Goal: Information Seeking & Learning: Check status

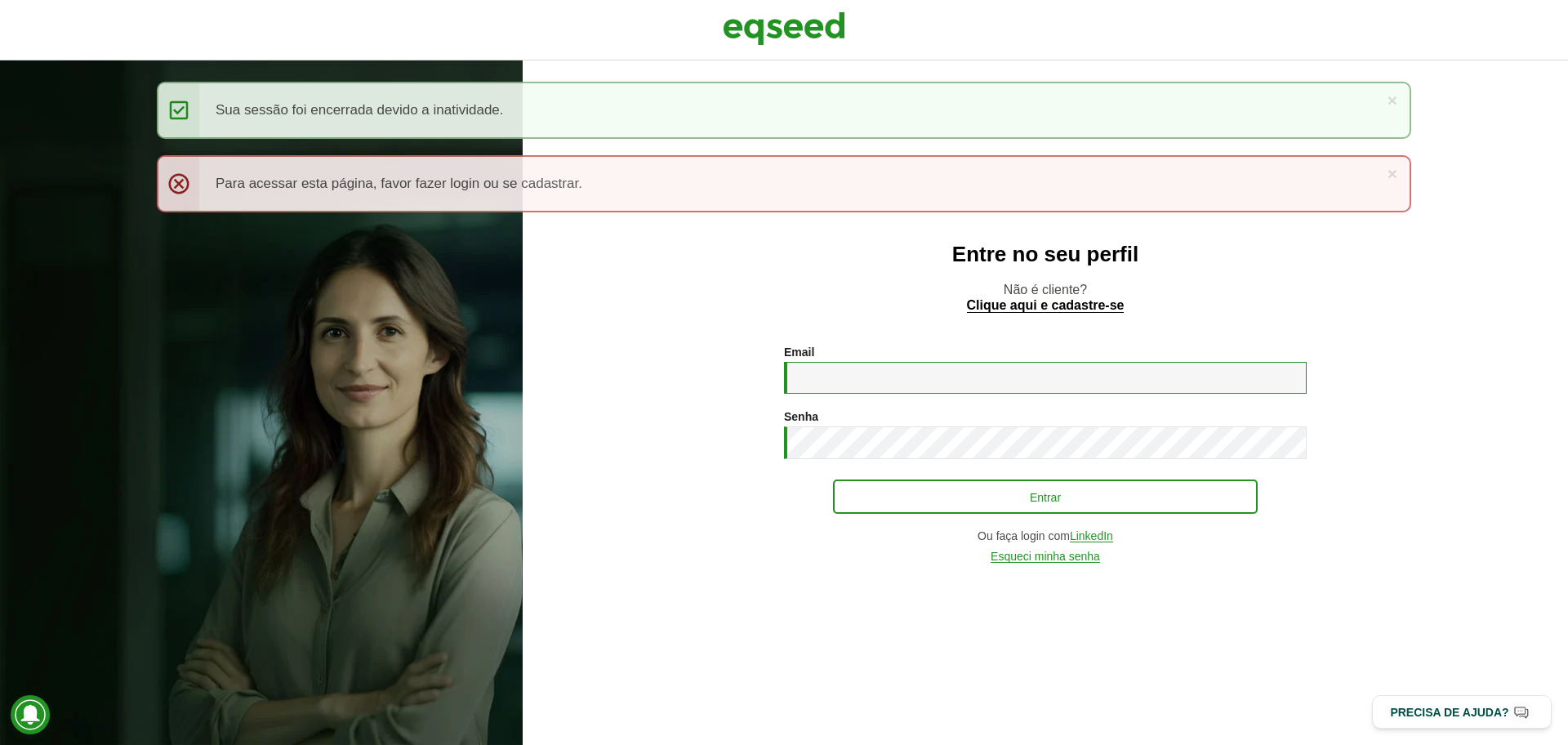
type input "**********"
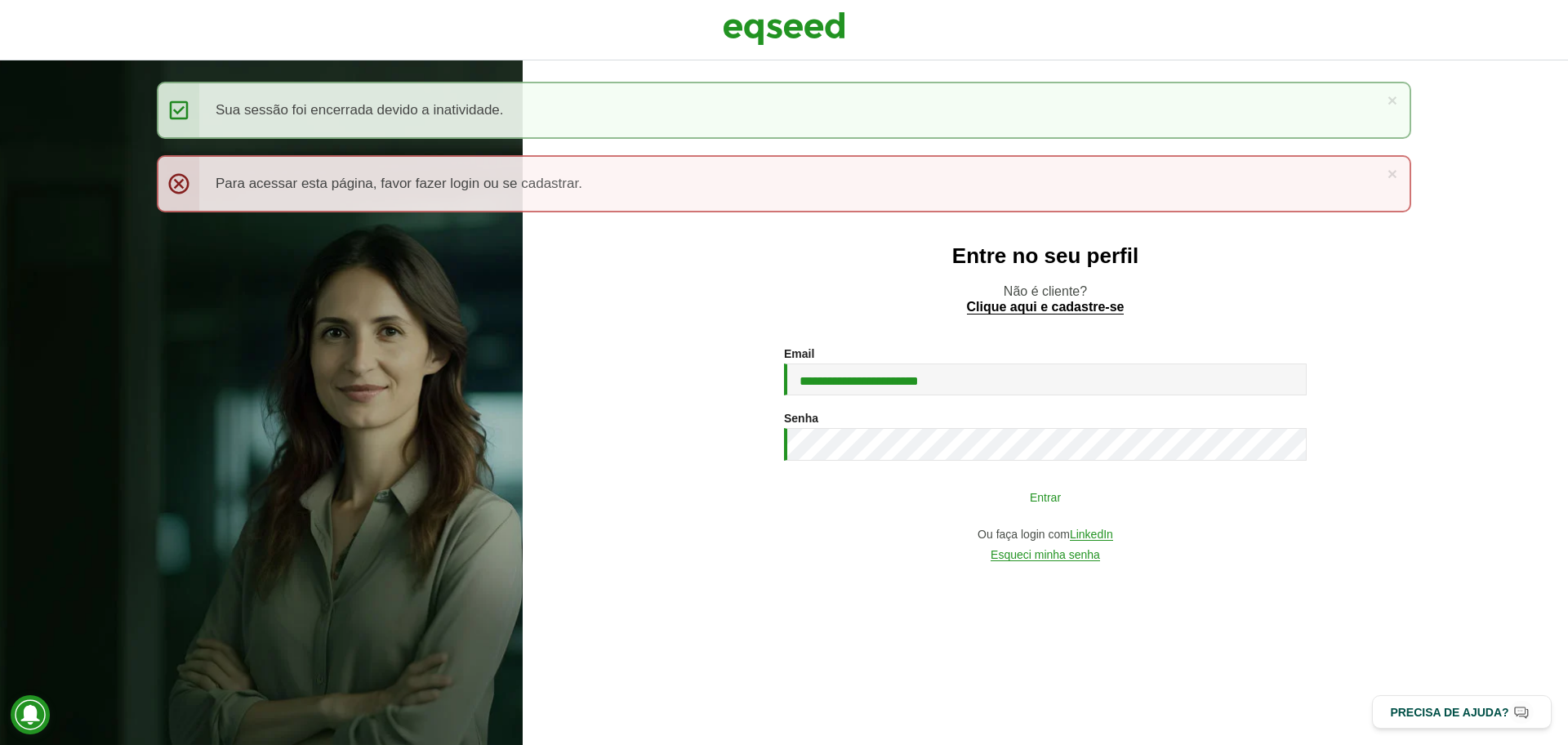
click at [974, 496] on button "Entrar" at bounding box center [1045, 496] width 425 height 31
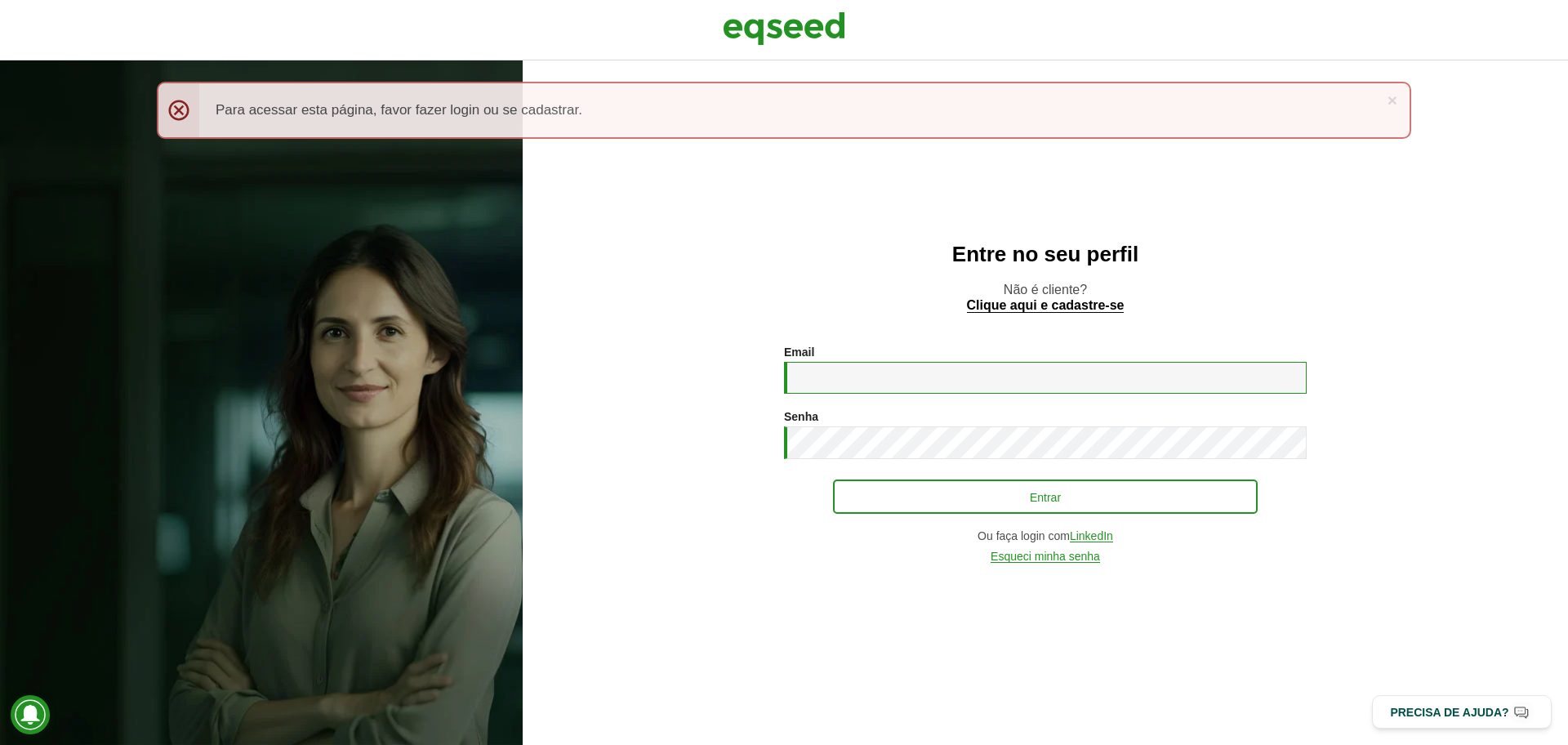
type input "**********"
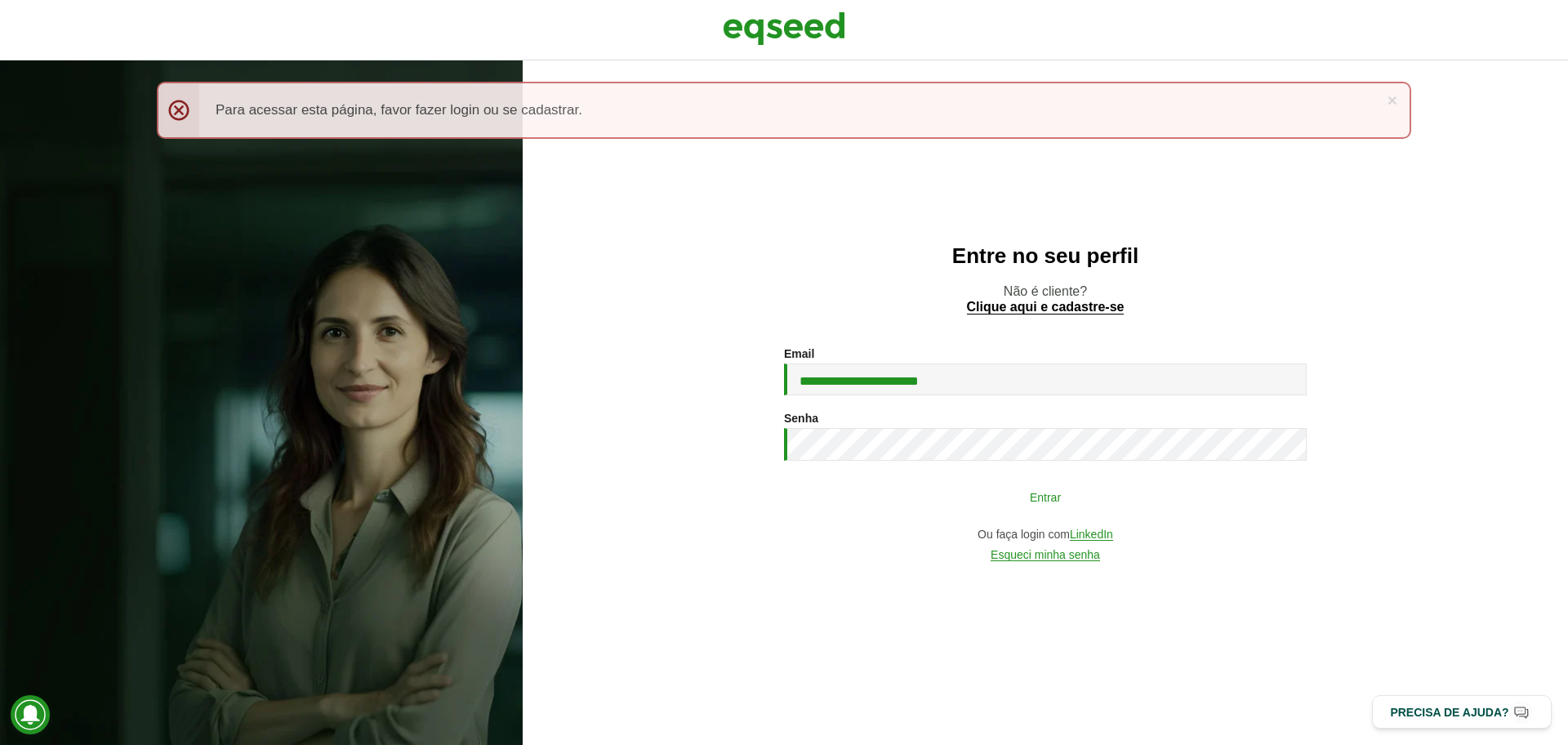
click at [913, 490] on button "Entrar" at bounding box center [1045, 496] width 425 height 31
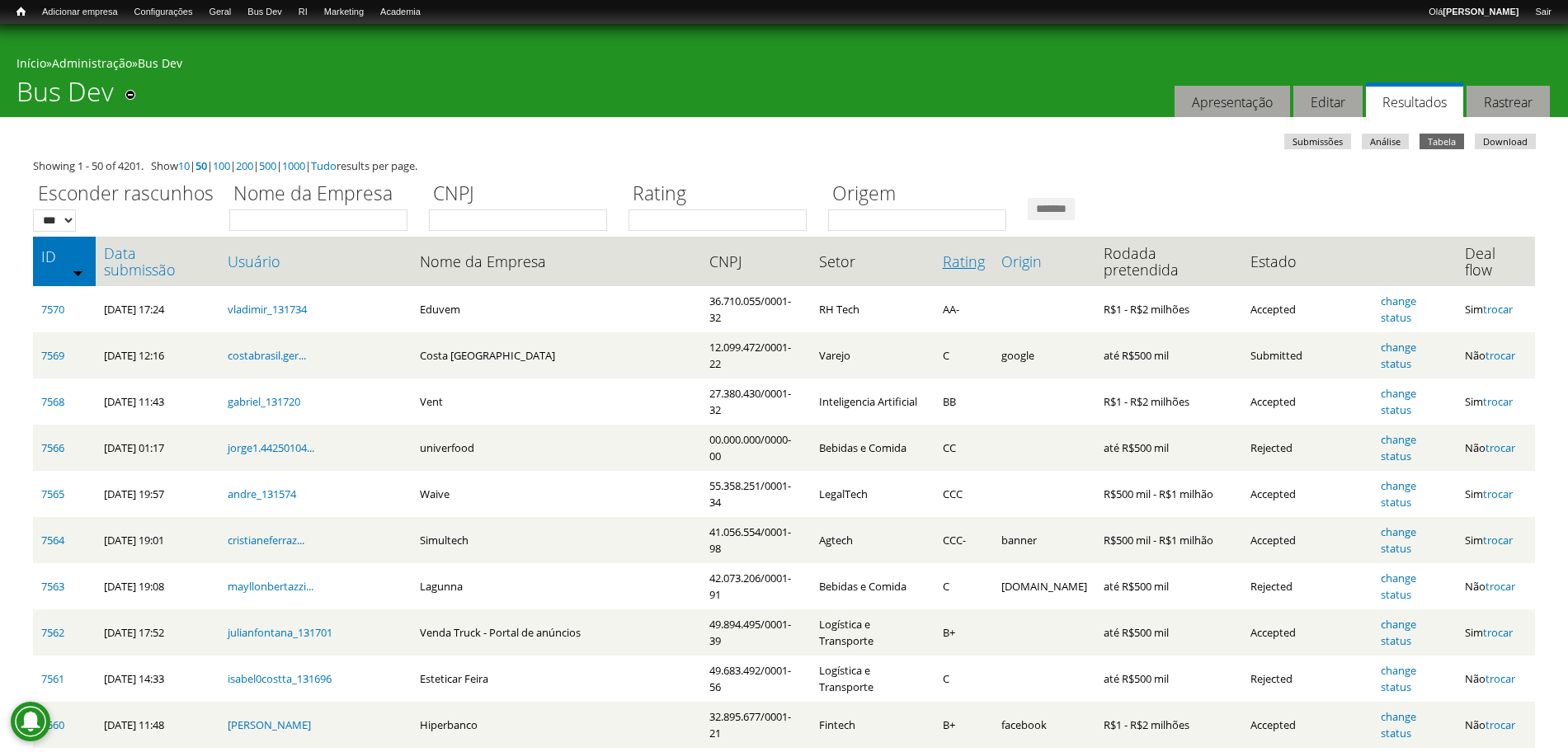
click at [963, 263] on link "Rating" at bounding box center [963, 261] width 42 height 16
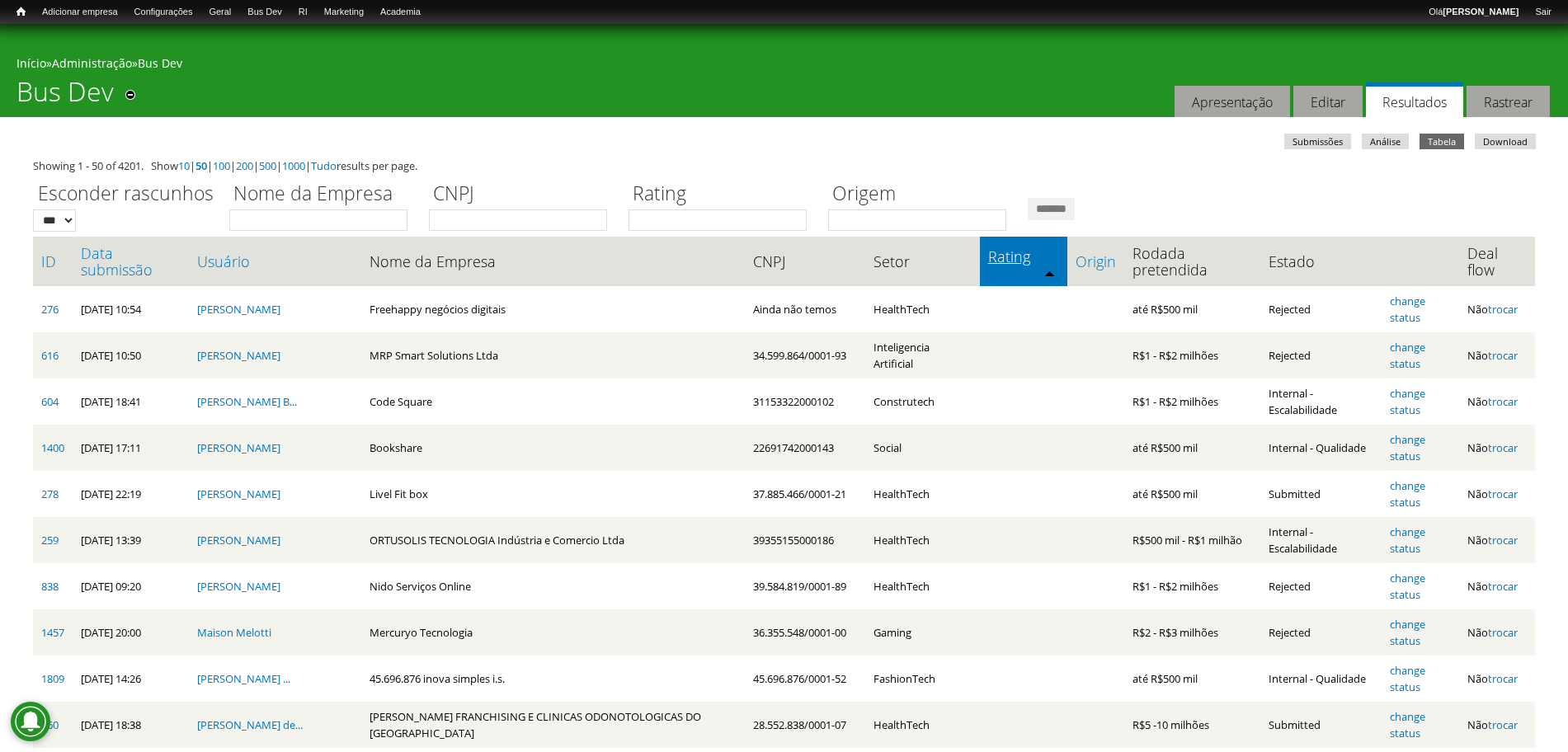
click at [988, 257] on link "Rating" at bounding box center [1023, 256] width 71 height 16
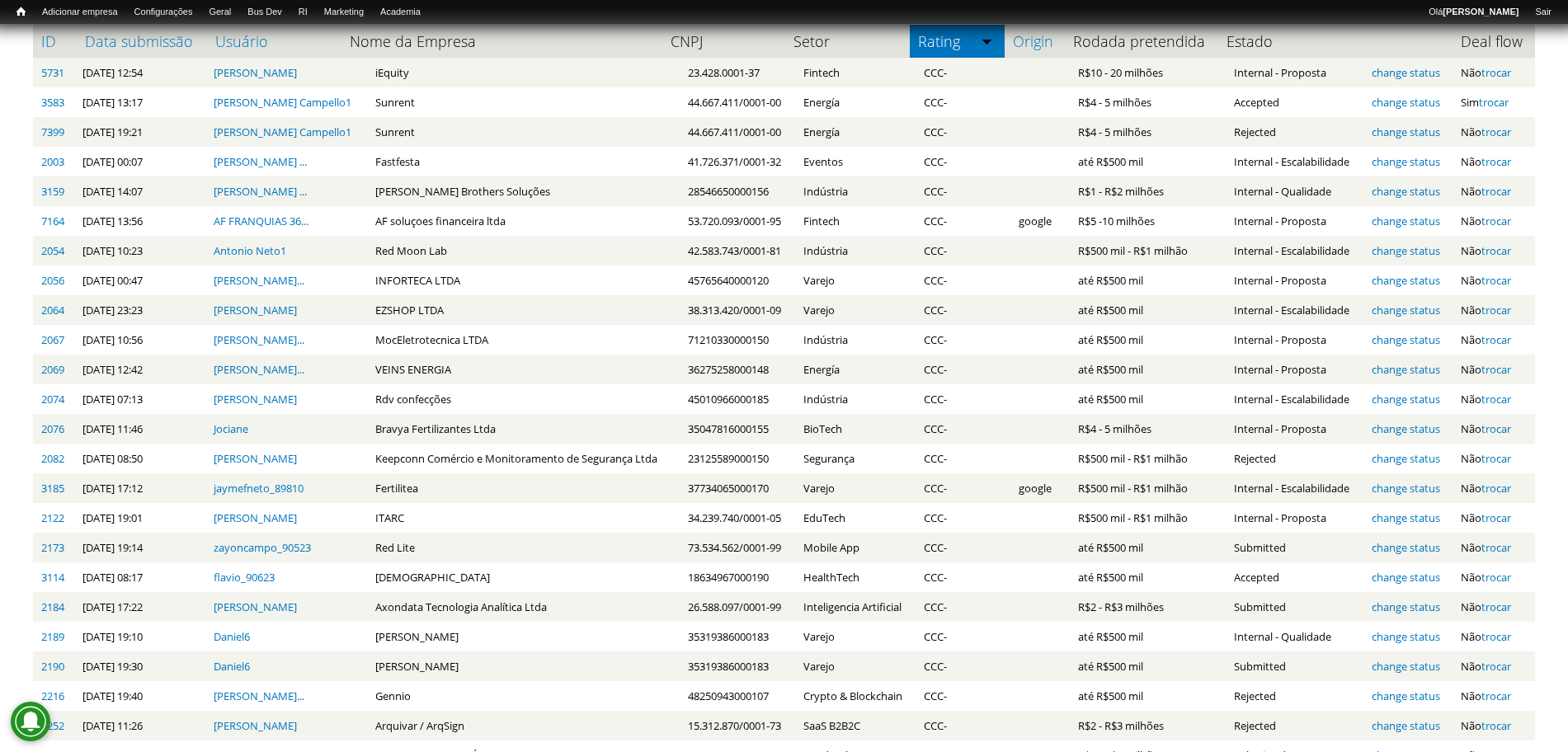
scroll to position [1061, 0]
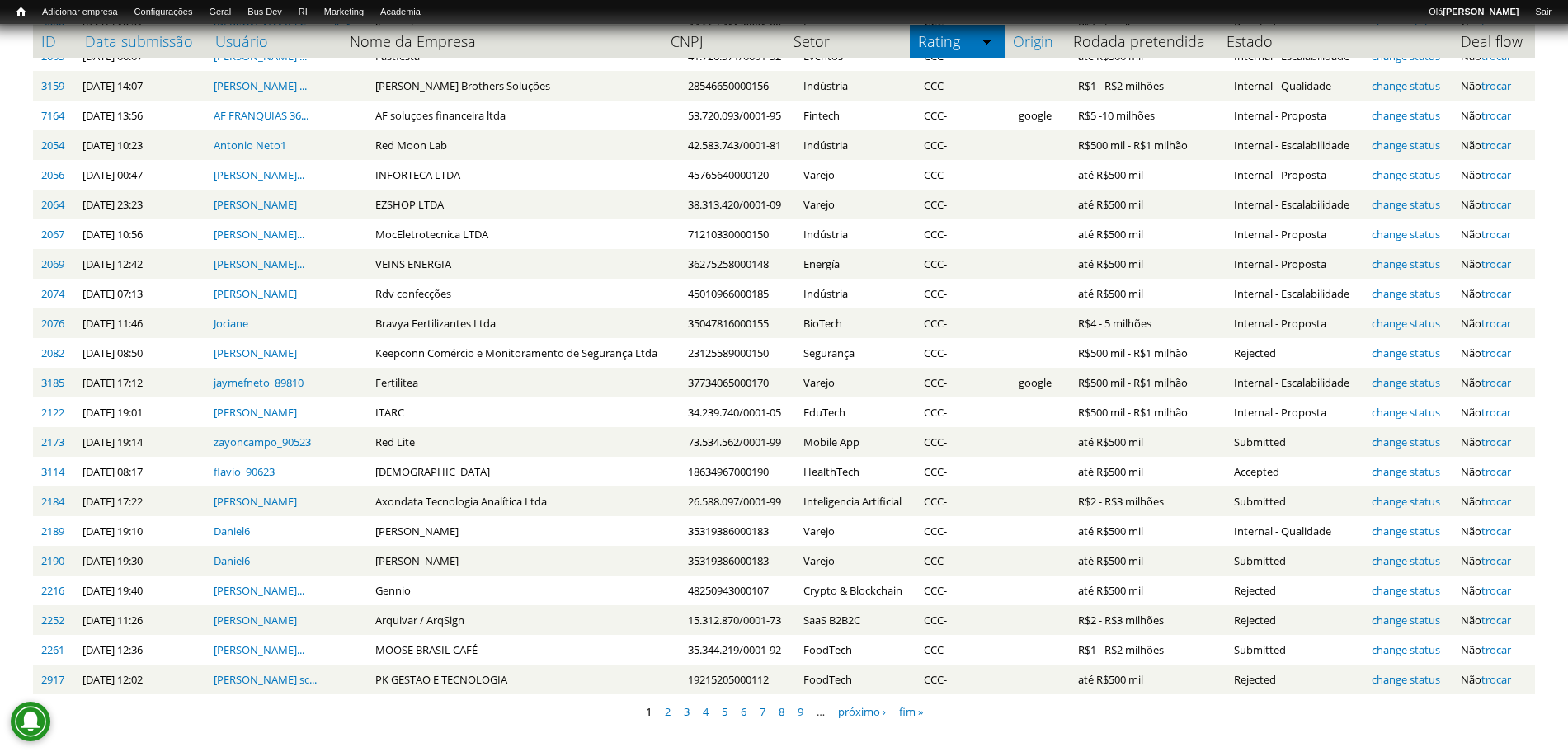
click at [767, 709] on li "7" at bounding box center [761, 712] width 16 height 26
click at [761, 711] on link "7" at bounding box center [762, 710] width 6 height 15
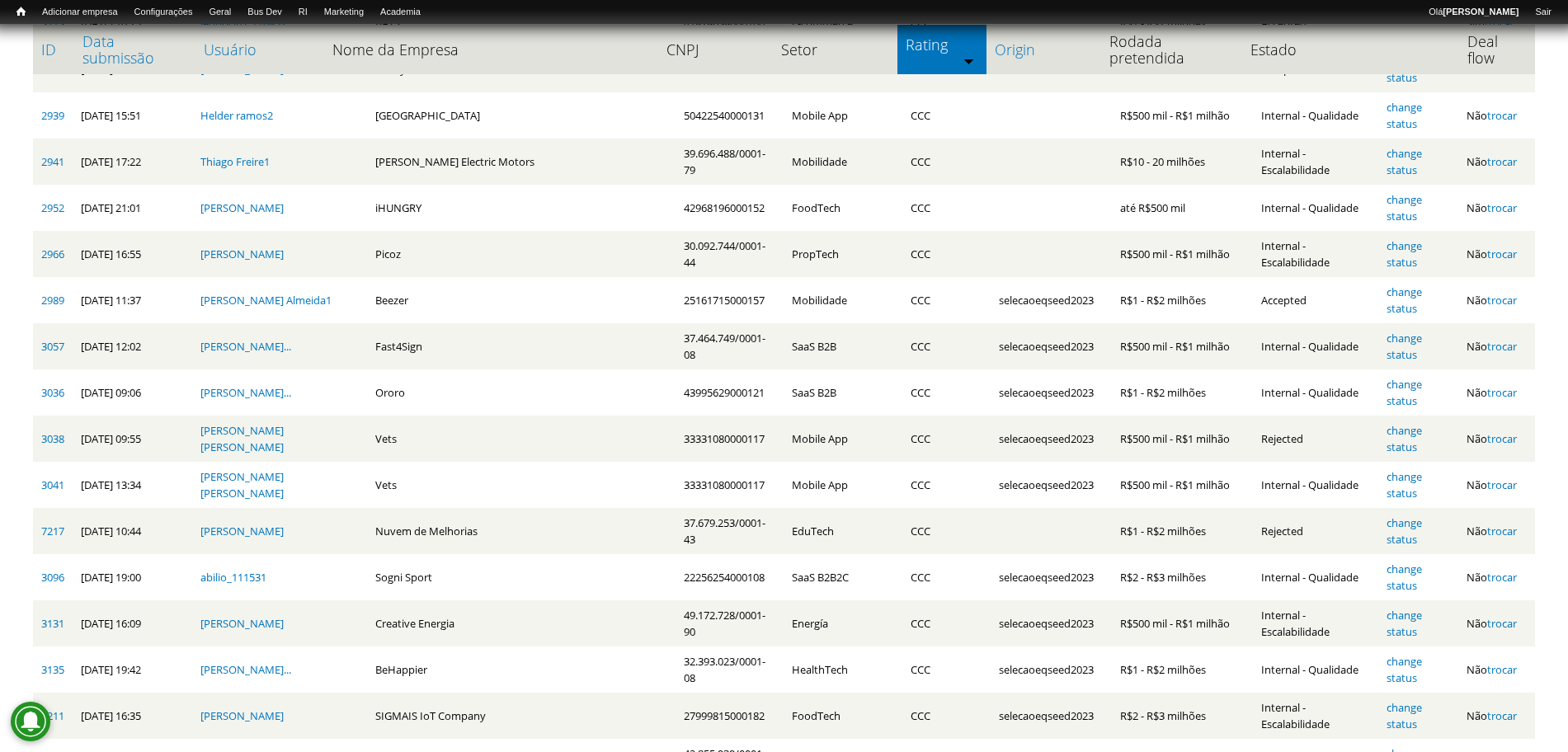
scroll to position [1903, 0]
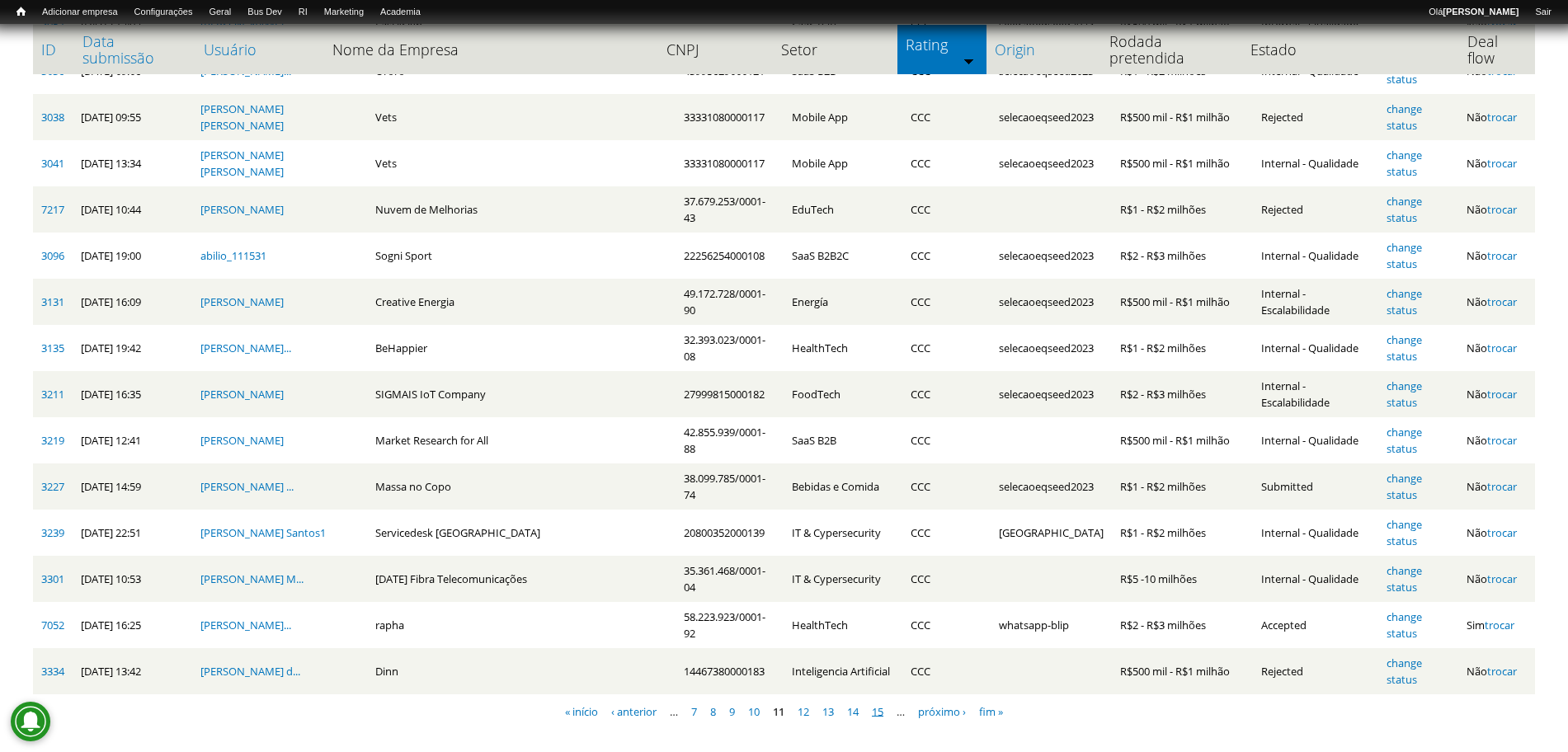
click at [879, 713] on link "15" at bounding box center [877, 710] width 11 height 15
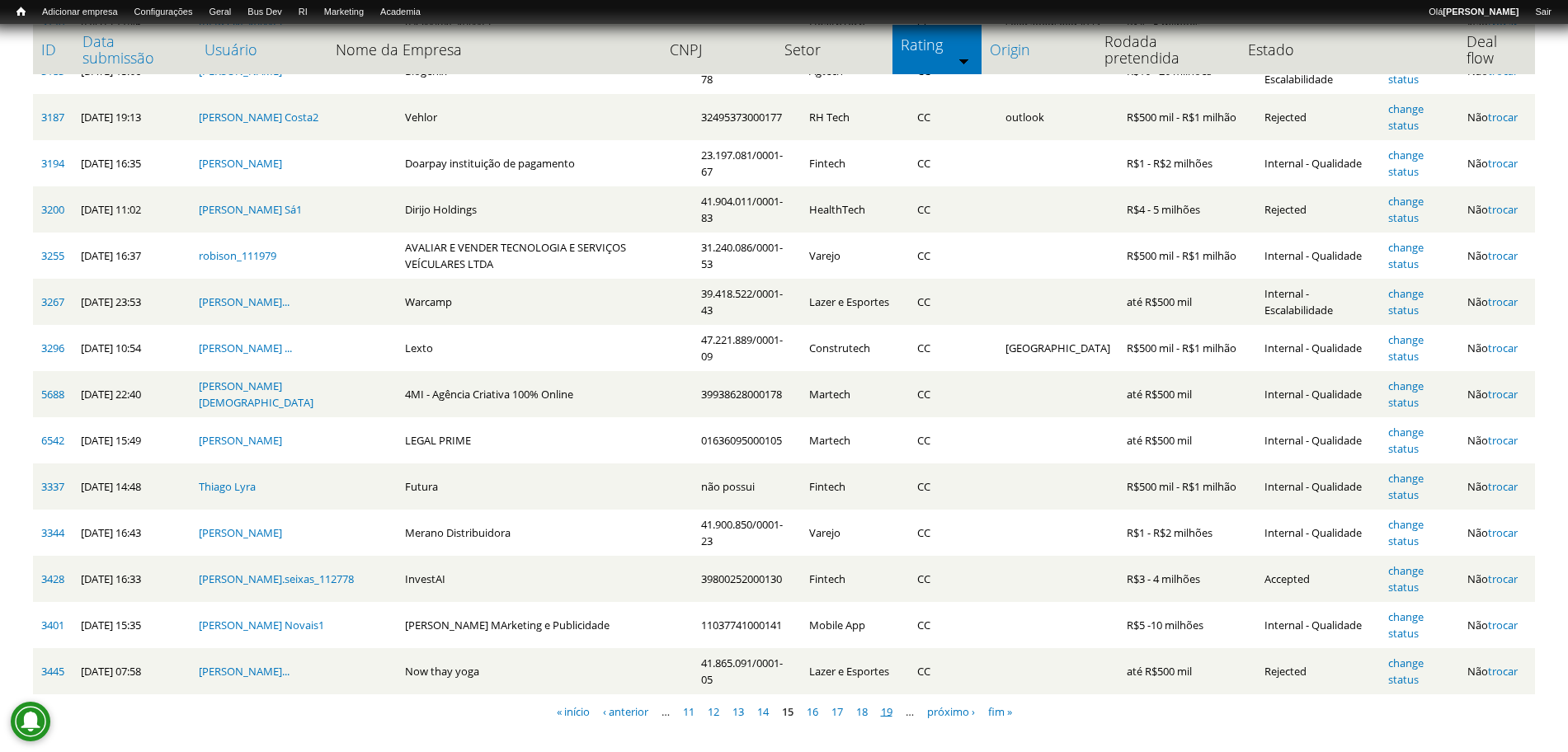
click at [892, 713] on link "19" at bounding box center [885, 710] width 11 height 15
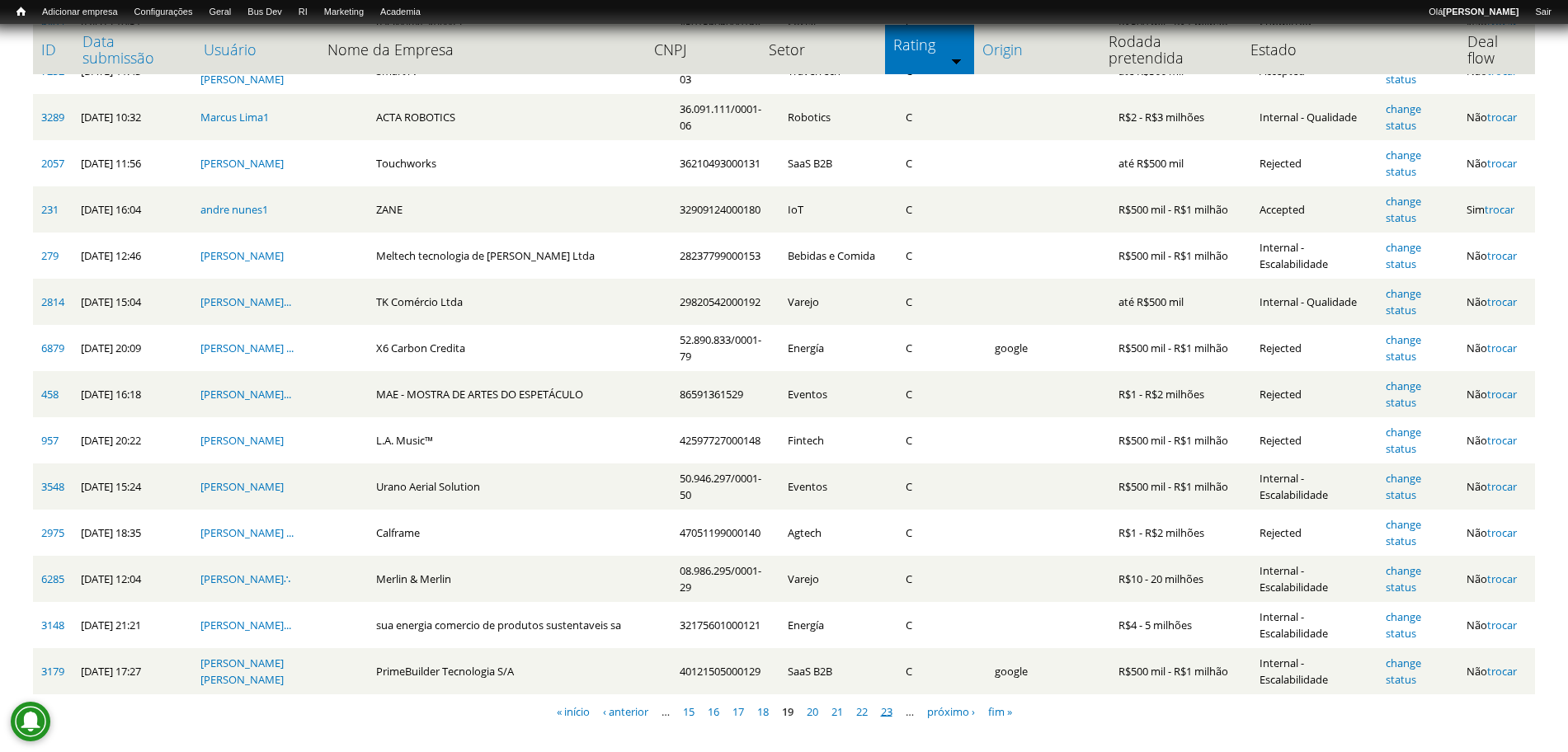
click at [887, 707] on link "23" at bounding box center [885, 710] width 11 height 15
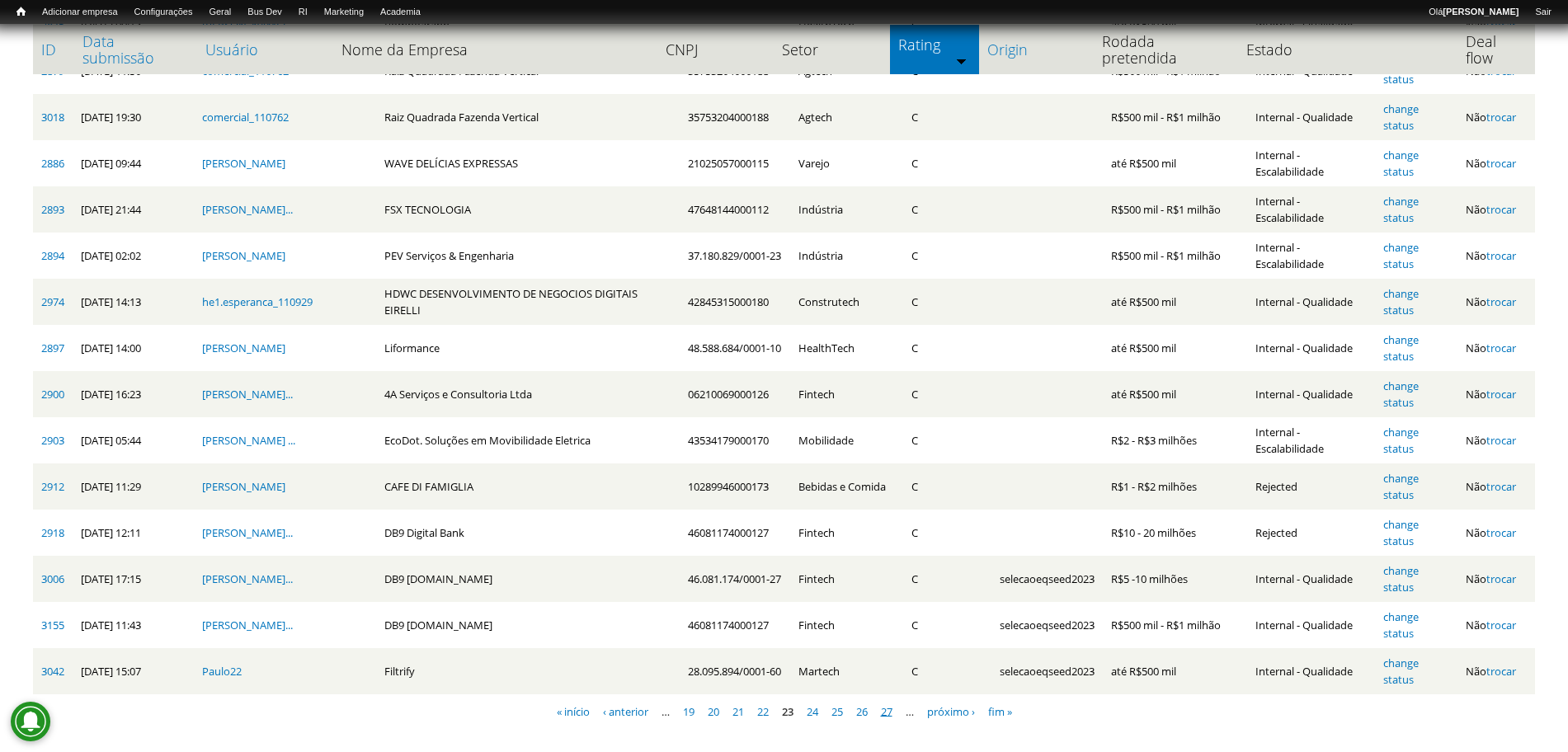
click at [891, 714] on link "27" at bounding box center [885, 710] width 11 height 15
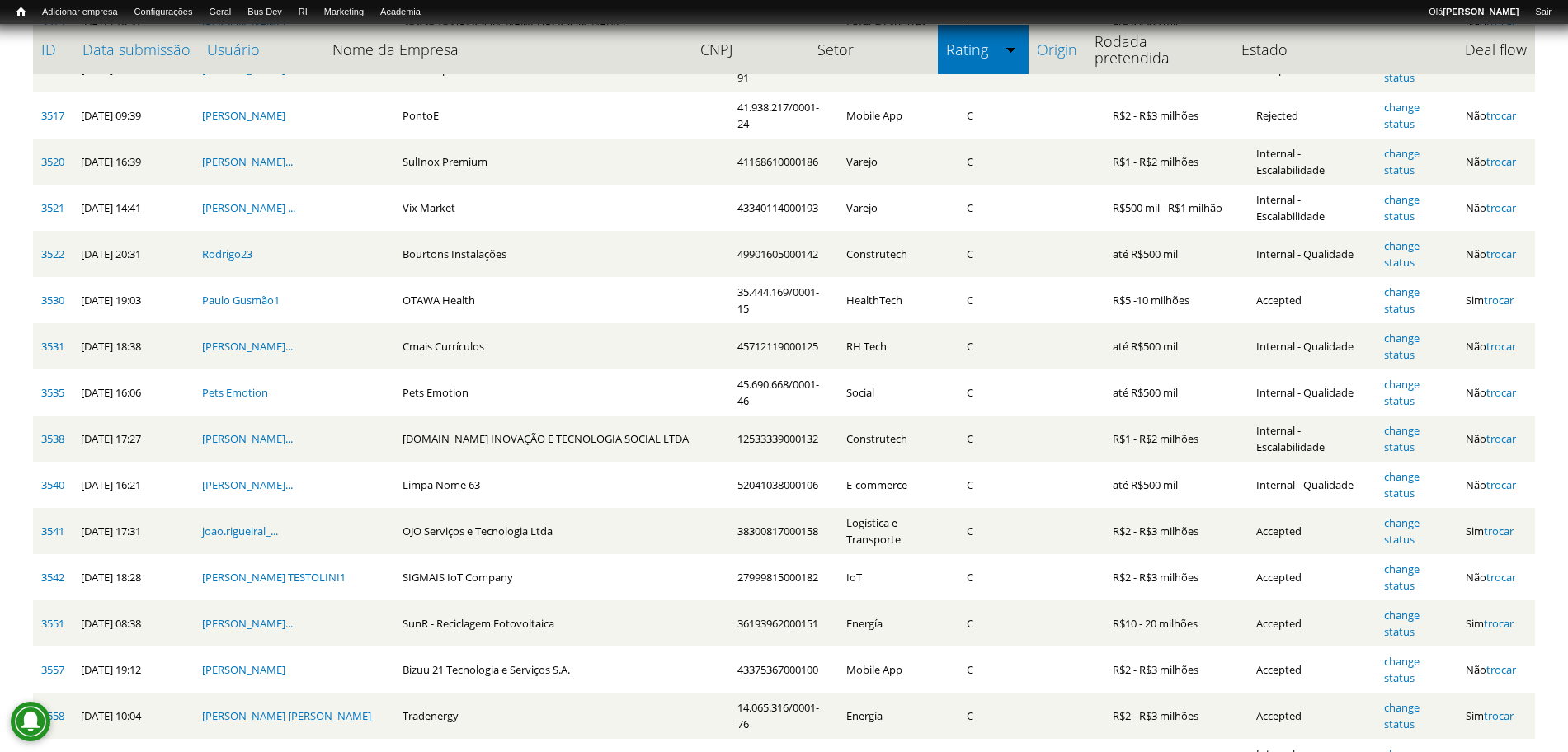
scroll to position [1061, 0]
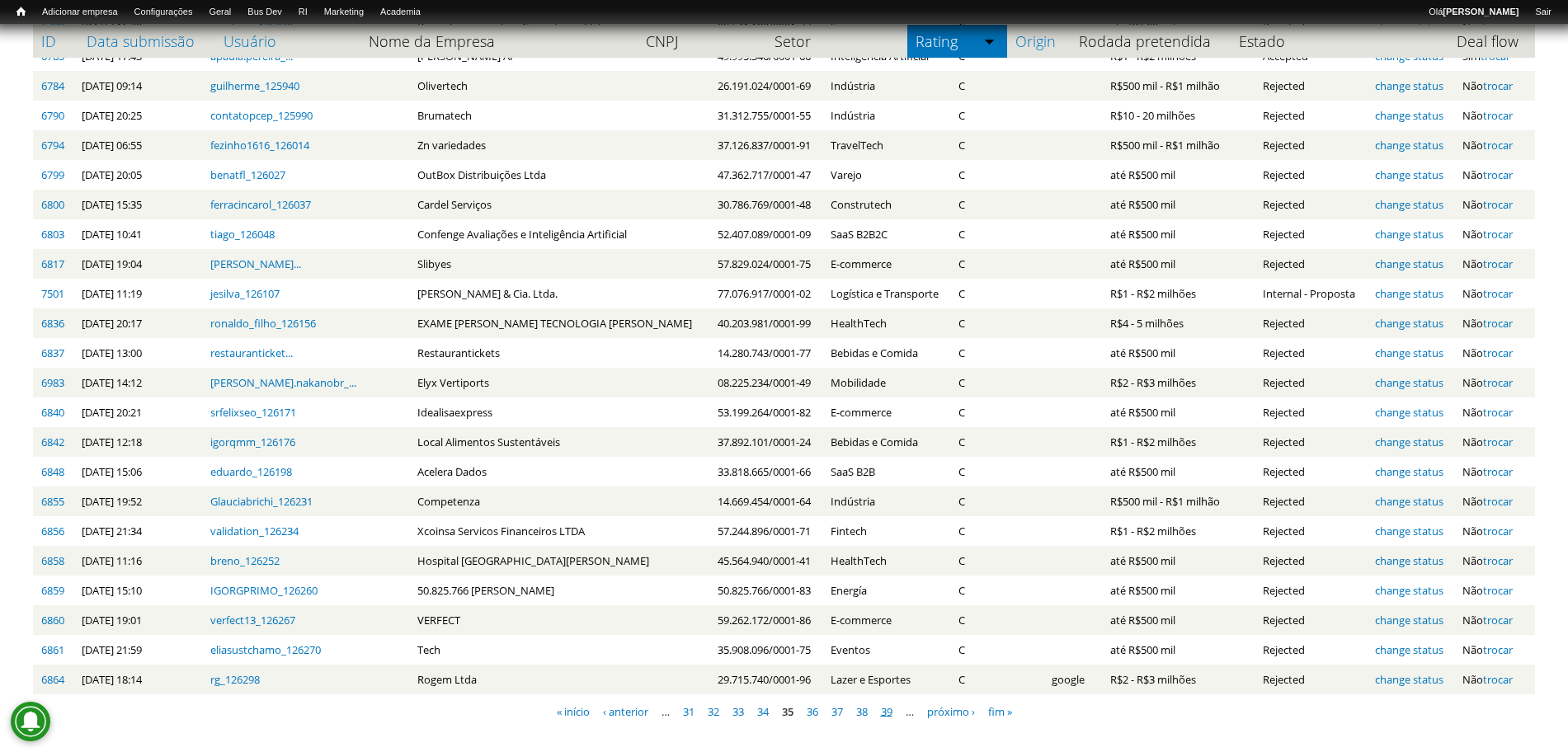
click at [892, 713] on link "39" at bounding box center [885, 710] width 11 height 15
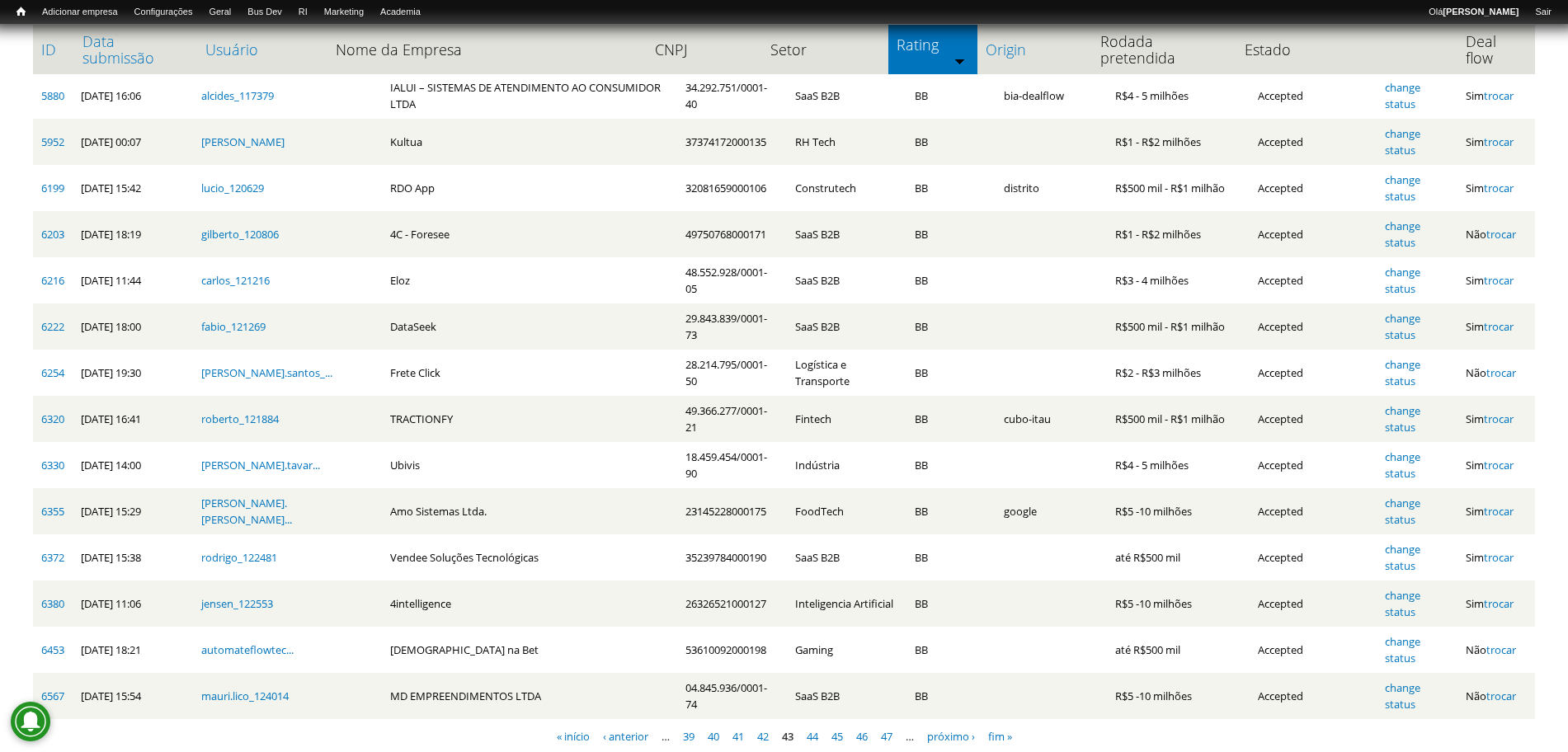
scroll to position [1903, 0]
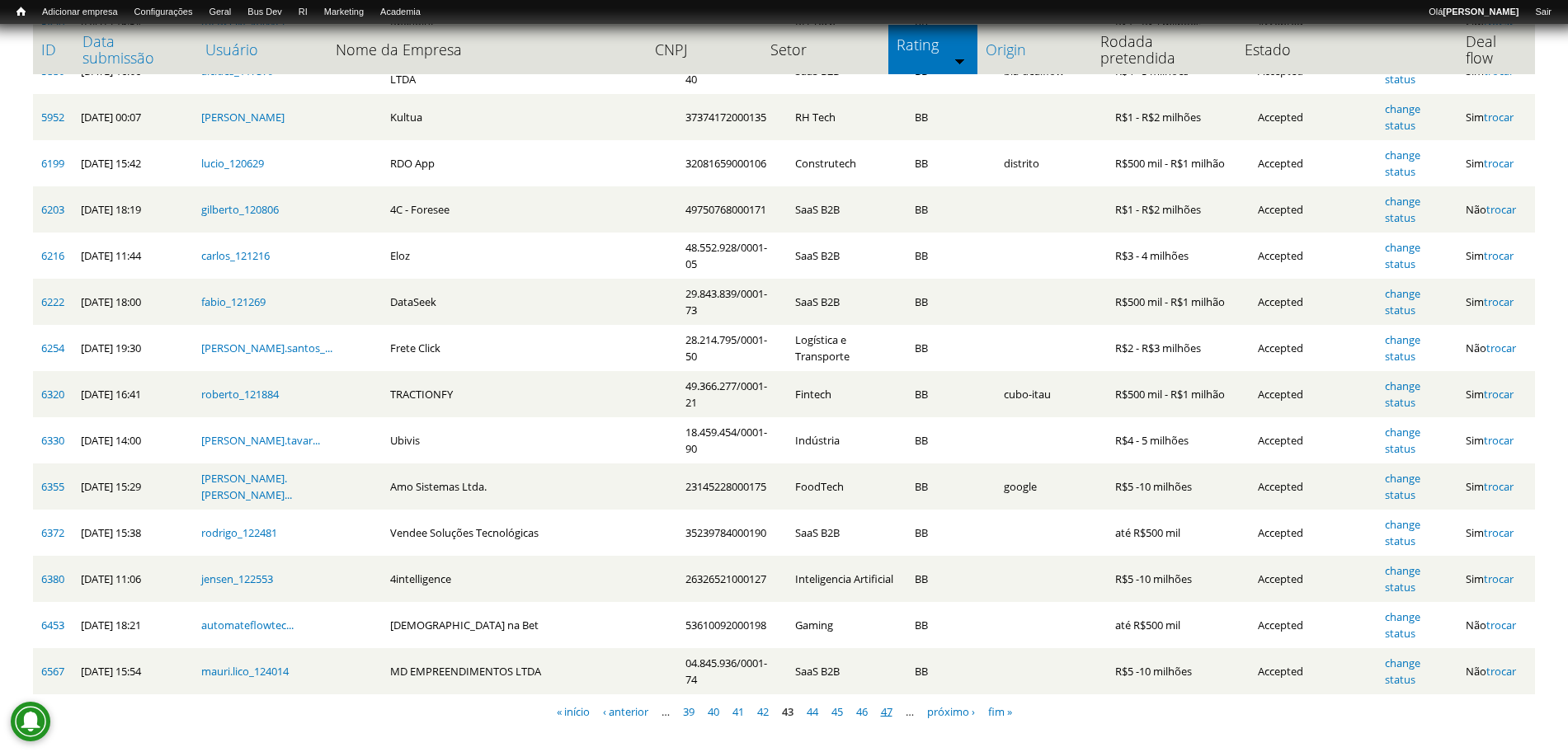
click at [890, 713] on link "47" at bounding box center [885, 710] width 11 height 15
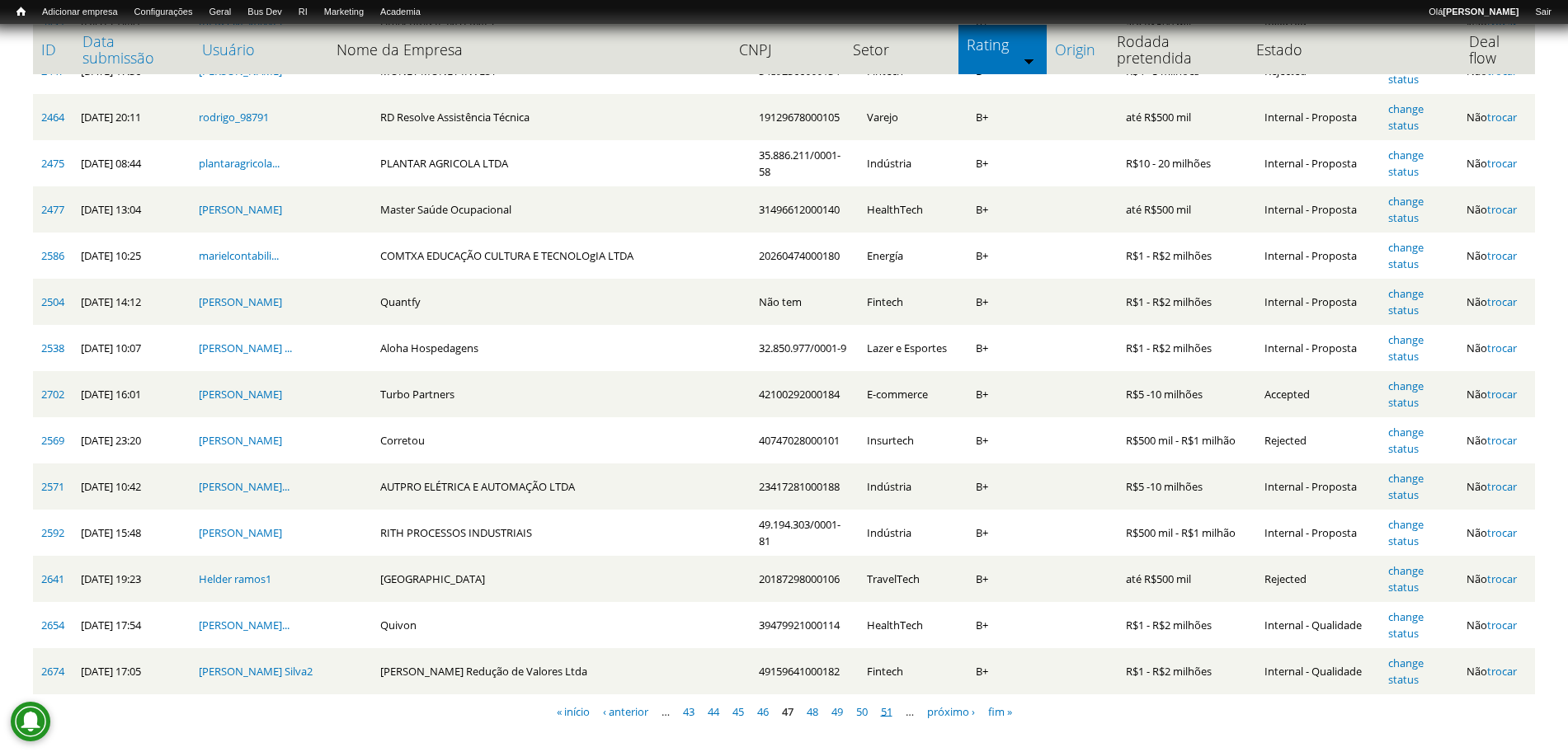
click at [888, 711] on link "51" at bounding box center [885, 710] width 11 height 15
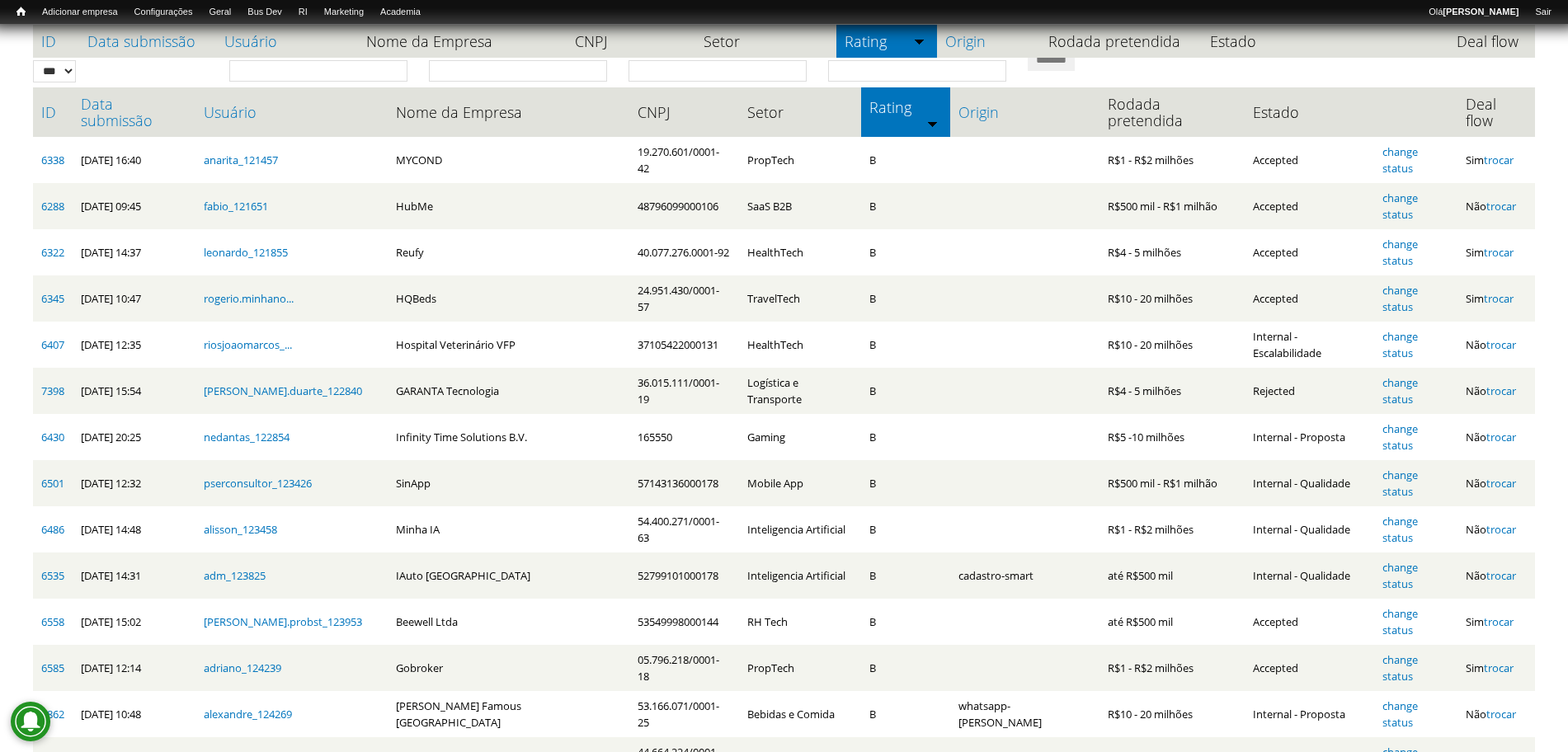
scroll to position [1061, 0]
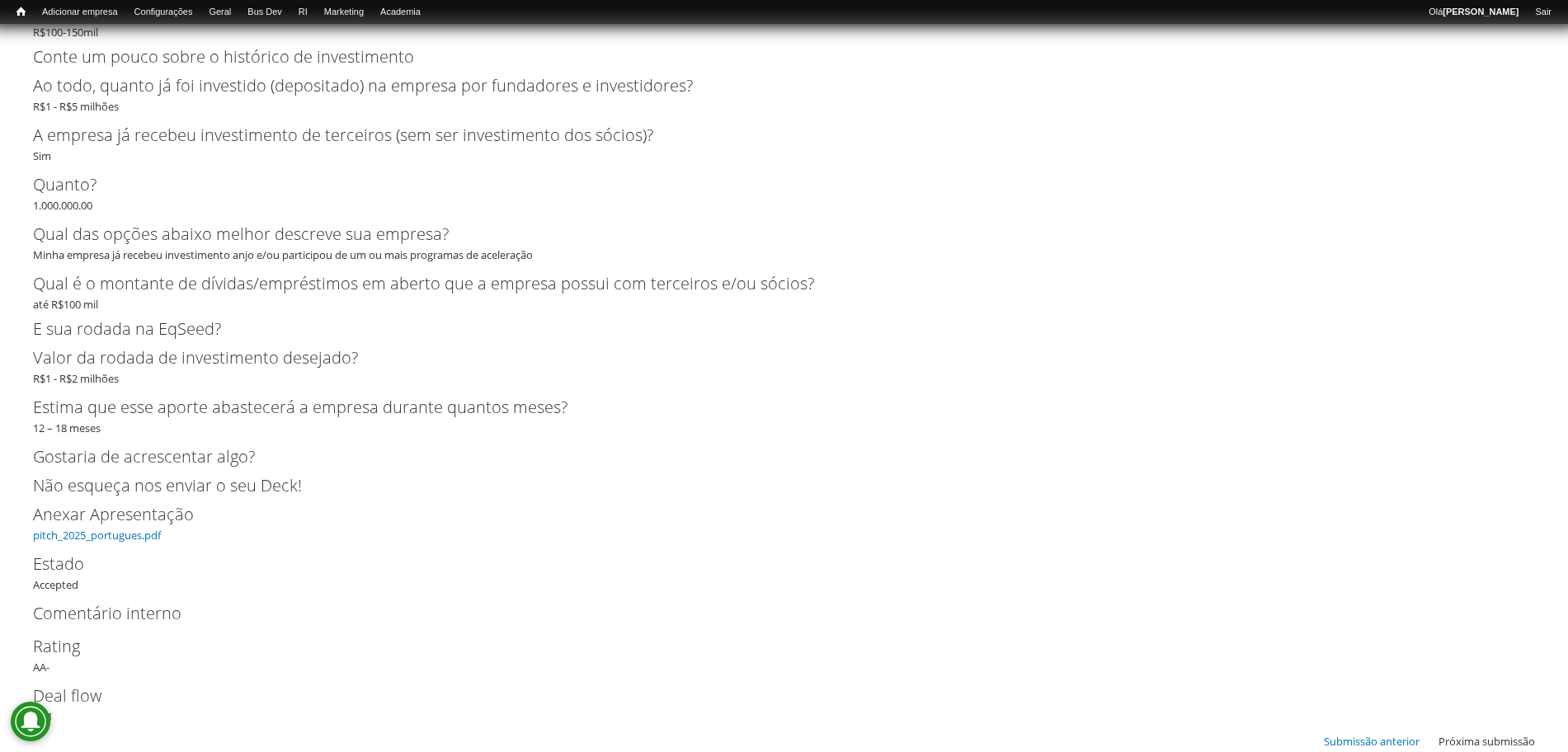
scroll to position [5106, 0]
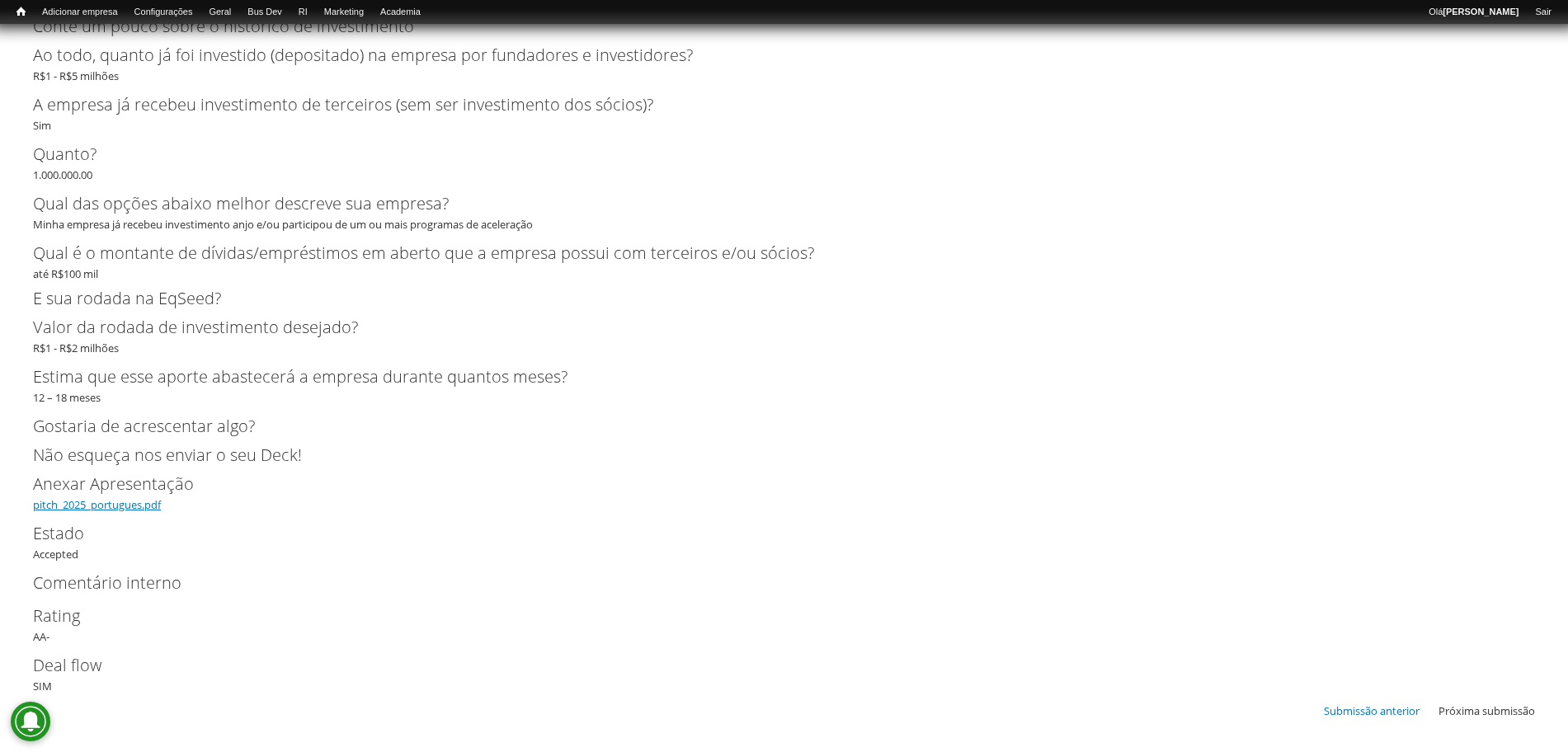
click at [128, 501] on link "pitch_2025_portugues.pdf" at bounding box center [97, 504] width 128 height 15
